Goal: Information Seeking & Learning: Find specific fact

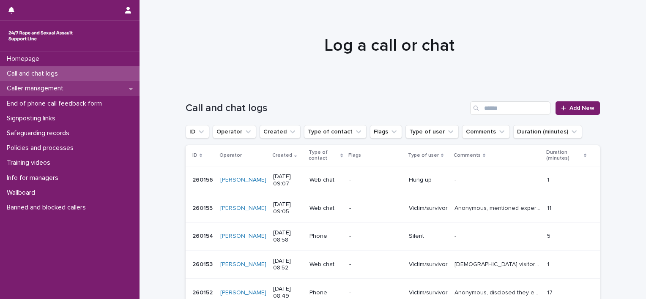
scroll to position [85, 0]
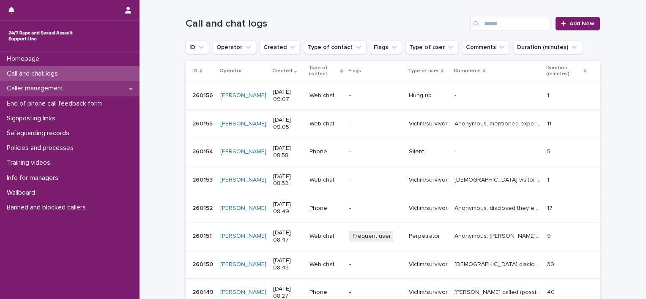
click at [52, 90] on p "Caller management" at bounding box center [36, 89] width 67 height 8
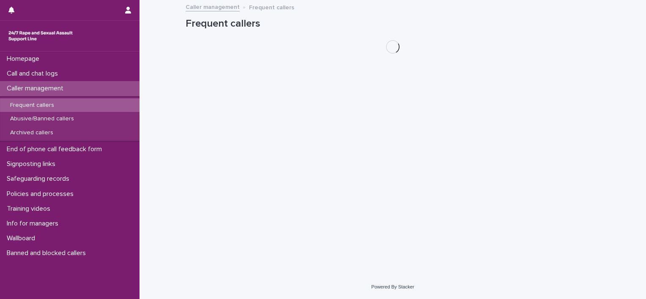
click at [49, 103] on p "Frequent callers" at bounding box center [31, 105] width 57 height 7
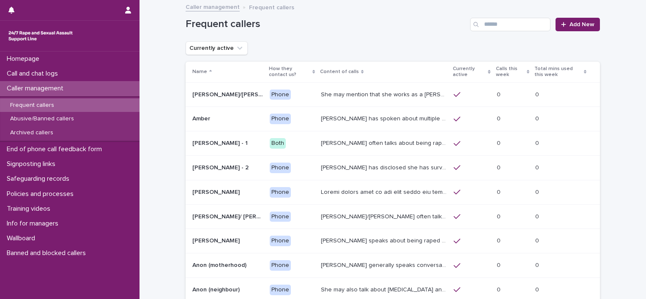
drag, startPoint x: 639, startPoint y: 113, endPoint x: 644, endPoint y: 186, distance: 72.4
click at [644, 186] on div "Homepage Call and chat logs Caller management Frequent callers Abusive/Banned c…" at bounding box center [323, 149] width 646 height 299
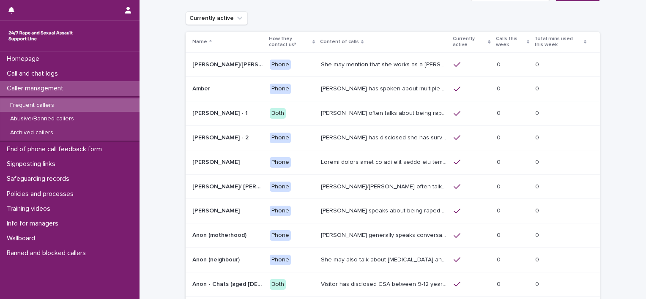
scroll to position [122, 0]
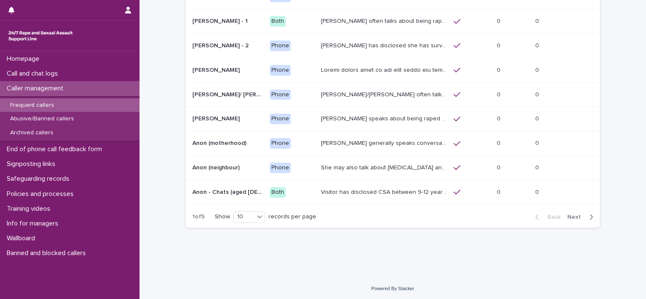
click at [579, 217] on span "Next" at bounding box center [576, 217] width 19 height 6
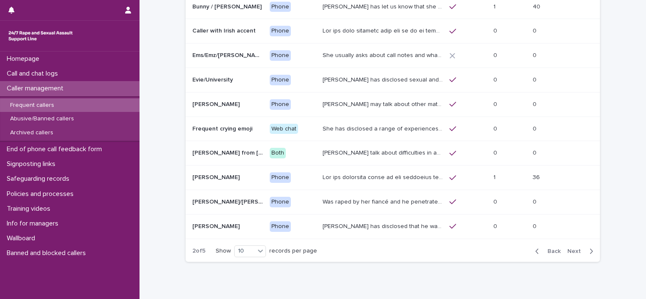
scroll to position [38, 0]
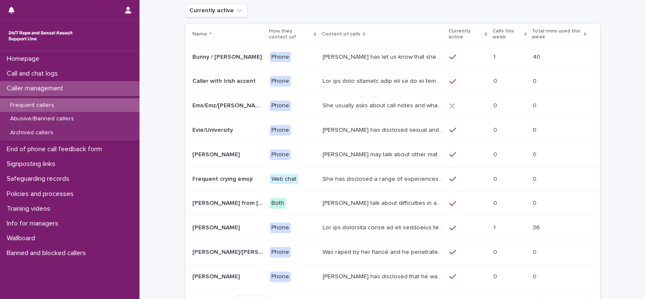
click at [254, 132] on p at bounding box center [227, 130] width 71 height 7
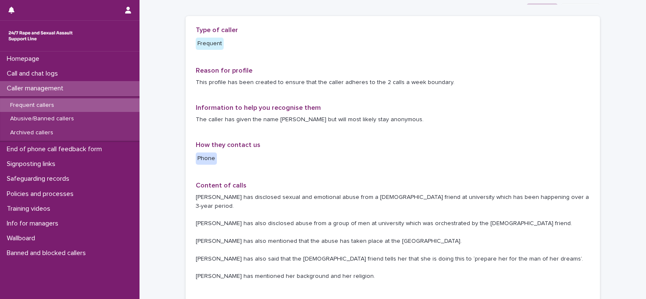
scroll to position [44, 0]
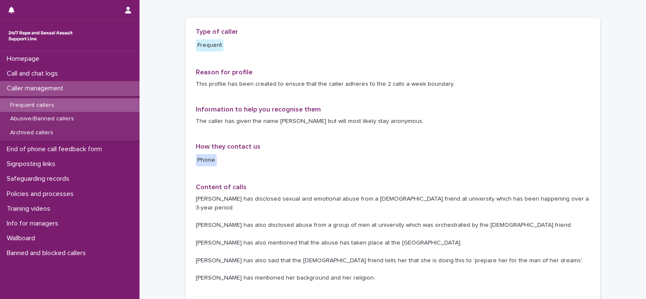
click at [59, 90] on p "Caller management" at bounding box center [36, 89] width 67 height 8
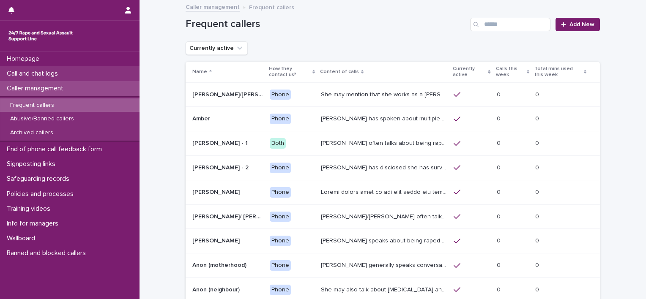
click at [85, 69] on div "Call and chat logs" at bounding box center [69, 73] width 139 height 15
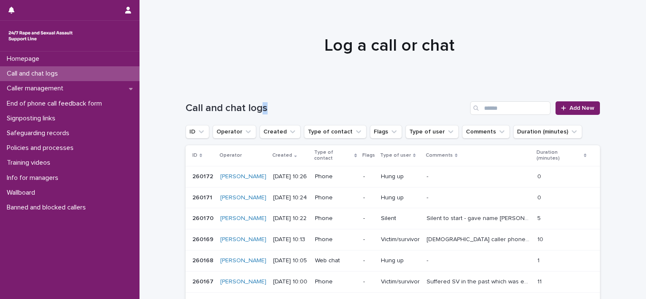
drag, startPoint x: 258, startPoint y: 107, endPoint x: 265, endPoint y: 107, distance: 7.2
click at [265, 107] on h1 "Call and chat logs" at bounding box center [326, 108] width 281 height 12
click at [233, 135] on button "Operator" at bounding box center [235, 132] width 44 height 14
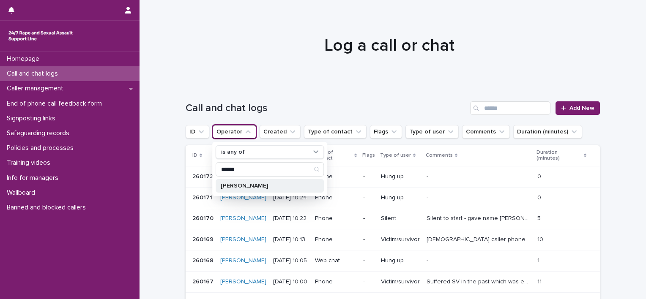
type input "******"
click at [225, 182] on div "[PERSON_NAME]" at bounding box center [270, 186] width 108 height 14
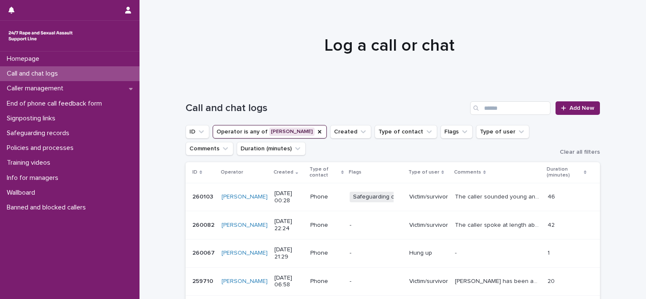
click at [473, 197] on p "The caller sounded young and spoke with a London accent. He uses the word "Ok" …" at bounding box center [498, 196] width 87 height 9
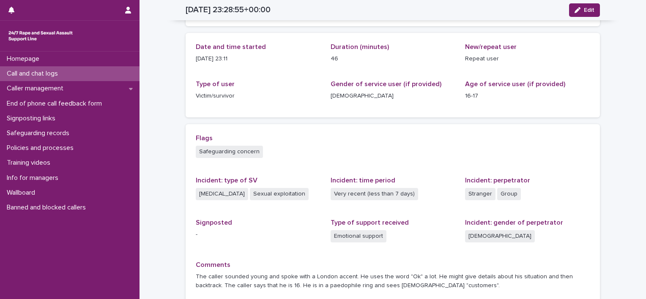
scroll to position [79, 0]
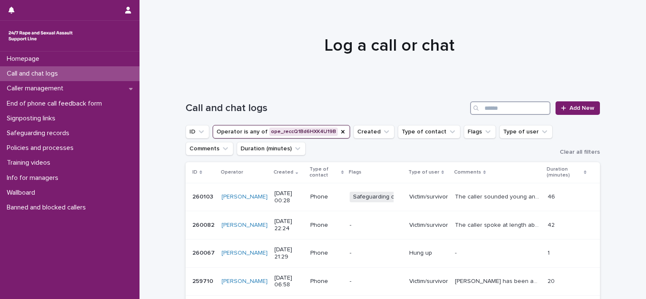
click at [505, 109] on input "Search" at bounding box center [510, 108] width 80 height 14
click at [500, 108] on input "Search" at bounding box center [510, 108] width 80 height 14
type input "*********"
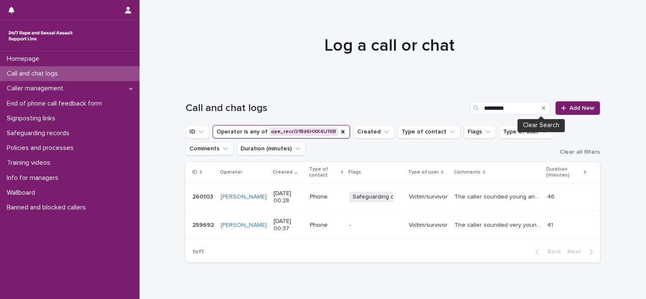
click at [542, 110] on icon "Search" at bounding box center [543, 108] width 3 height 5
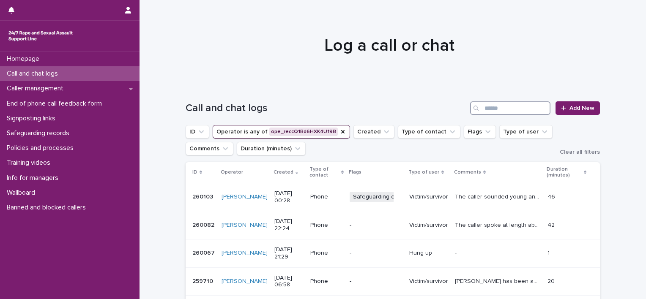
click at [520, 109] on input "Search" at bounding box center [510, 108] width 80 height 14
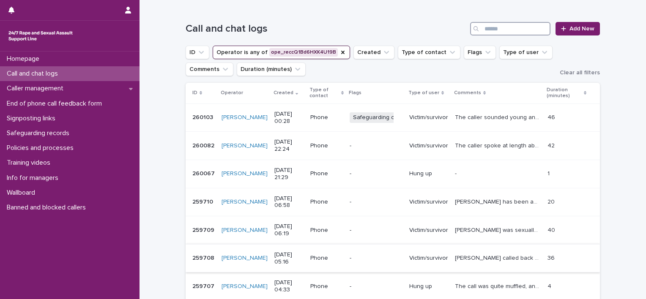
scroll to position [254, 0]
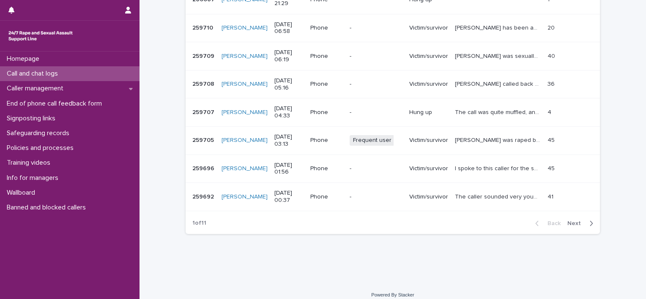
click at [571, 227] on div "Back Next" at bounding box center [563, 223] width 71 height 21
click at [571, 224] on span "Next" at bounding box center [576, 224] width 19 height 6
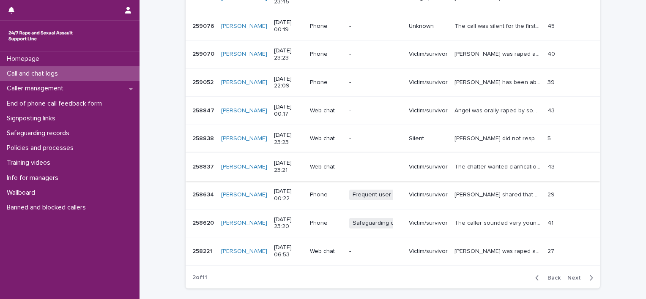
scroll to position [211, 0]
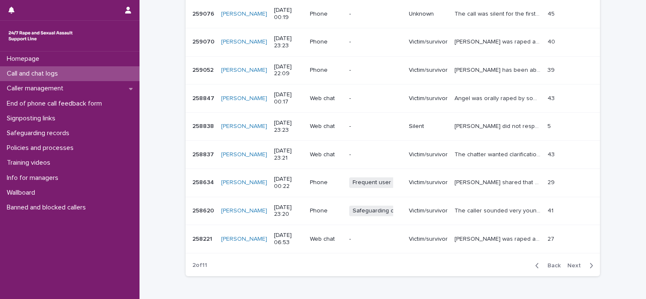
click at [589, 268] on icon "button" at bounding box center [591, 266] width 4 height 8
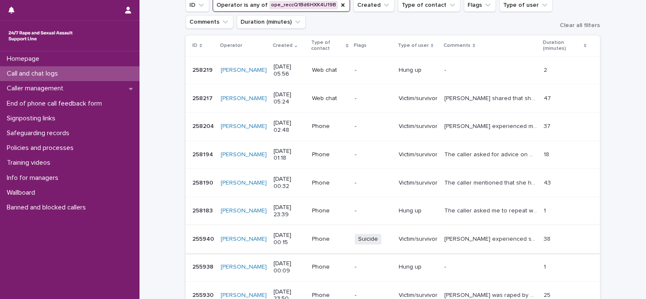
scroll to position [254, 0]
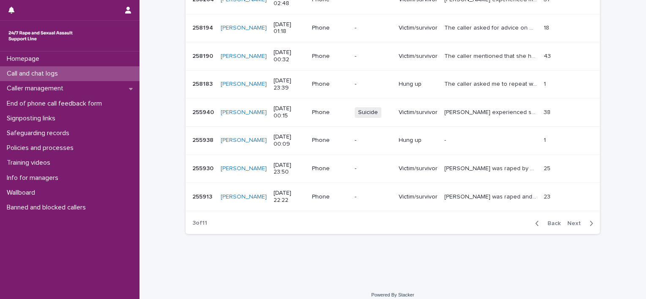
click at [582, 225] on span "Next" at bounding box center [576, 224] width 19 height 6
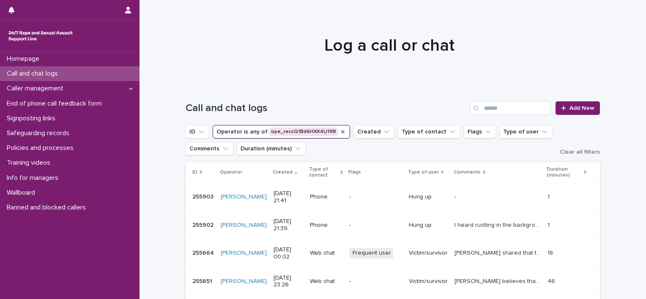
click at [339, 134] on icon "Operator" at bounding box center [342, 131] width 7 height 7
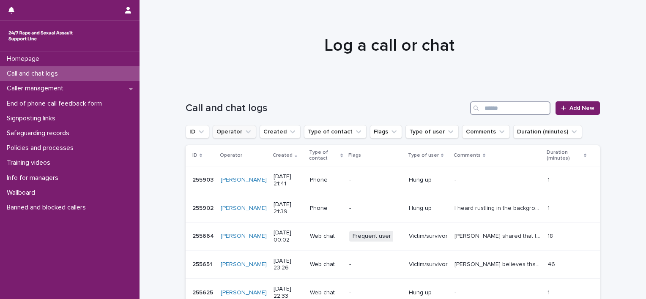
click at [505, 110] on input "Search" at bounding box center [510, 108] width 80 height 14
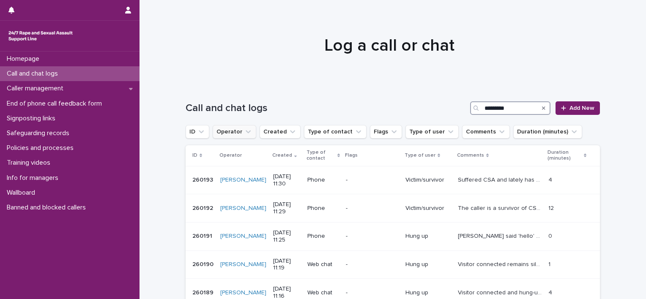
type input "*********"
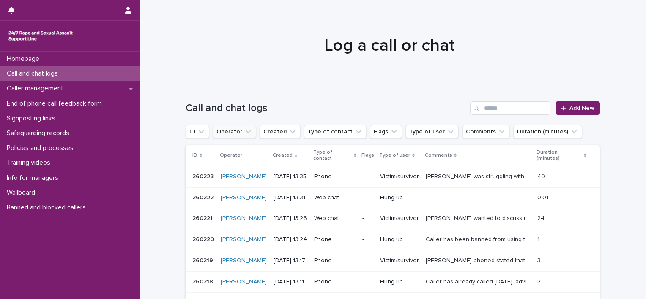
click at [486, 115] on div "Call and chat logs Add New" at bounding box center [393, 105] width 414 height 41
click at [505, 123] on div "Call and chat logs Add New" at bounding box center [393, 105] width 414 height 41
click at [507, 115] on div "Call and chat logs Add New" at bounding box center [393, 105] width 414 height 41
click at [511, 104] on input "Search" at bounding box center [510, 108] width 80 height 14
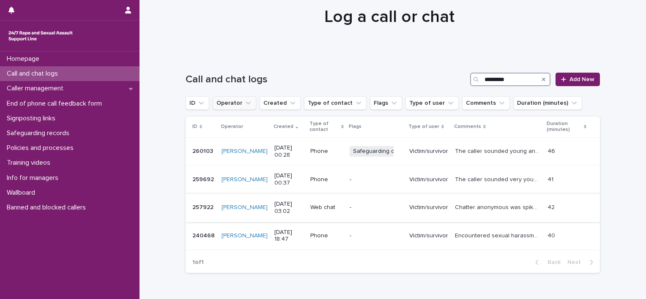
scroll to position [42, 0]
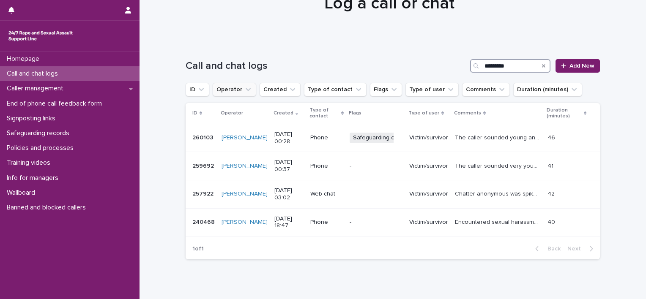
click at [494, 68] on input "*********" at bounding box center [510, 66] width 80 height 14
type input "*"
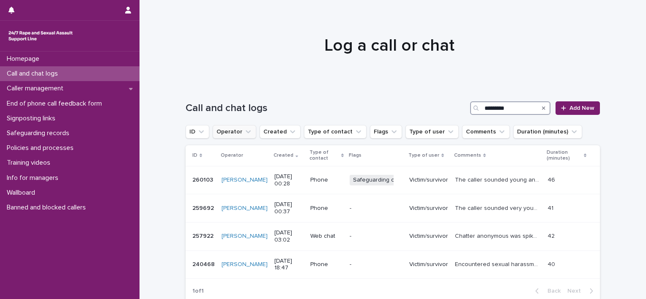
click at [505, 105] on input "*********" at bounding box center [510, 108] width 80 height 14
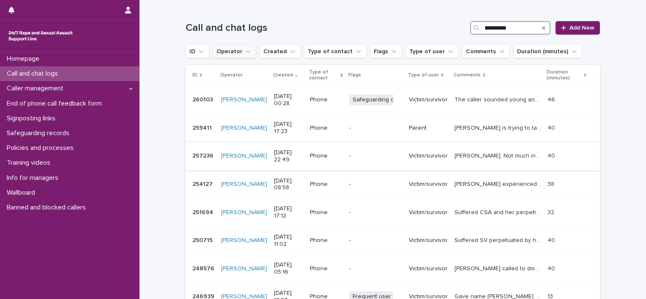
scroll to position [85, 0]
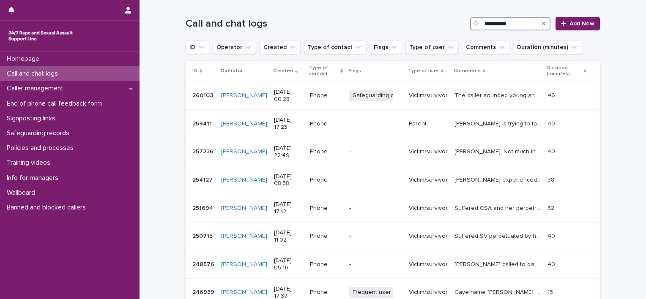
click at [517, 23] on input "**********" at bounding box center [510, 24] width 80 height 14
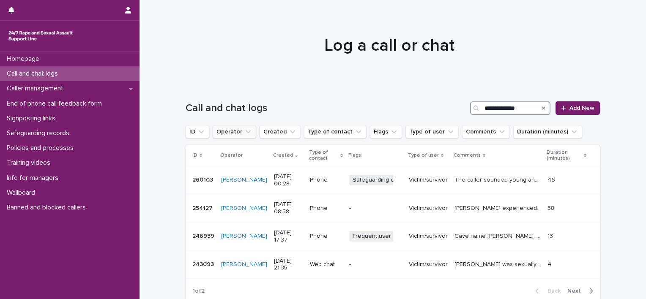
type input "**********"
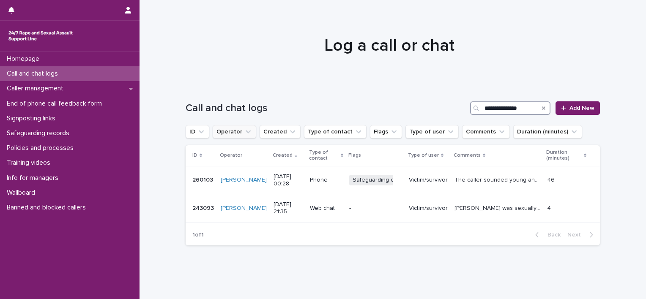
click at [526, 104] on input "**********" at bounding box center [510, 108] width 80 height 14
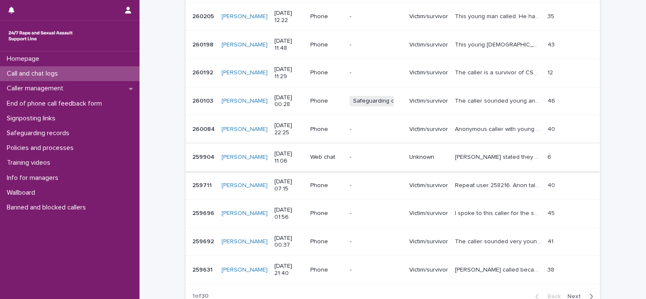
scroll to position [211, 0]
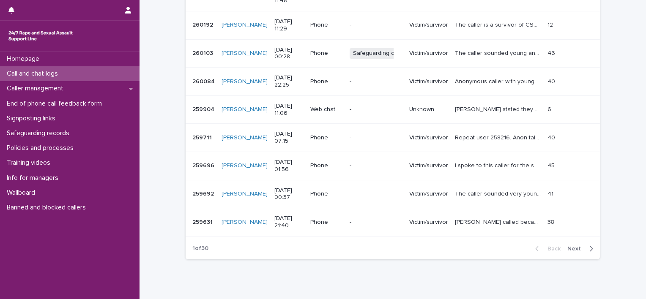
type input "*****"
click at [578, 246] on span "Next" at bounding box center [576, 249] width 19 height 6
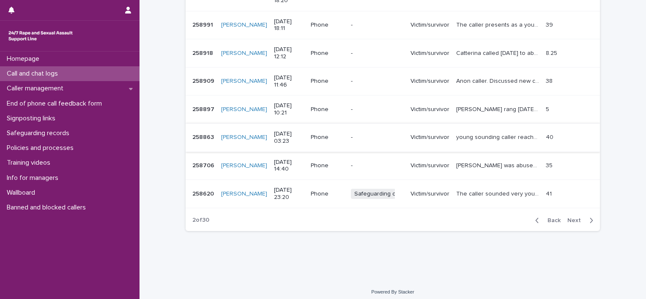
scroll to position [243, 0]
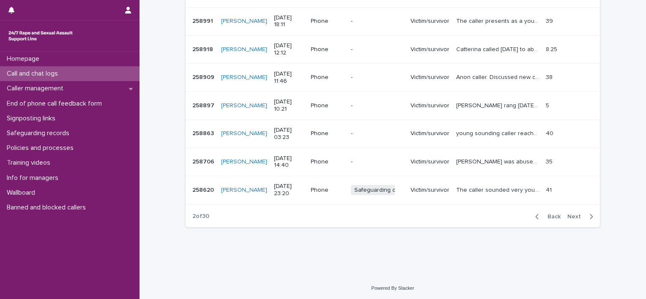
click at [575, 215] on span "Next" at bounding box center [576, 217] width 19 height 6
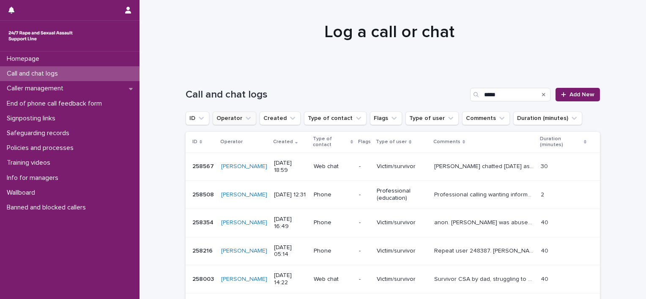
scroll to position [11, 0]
